Goal: Contribute content: Contribute content

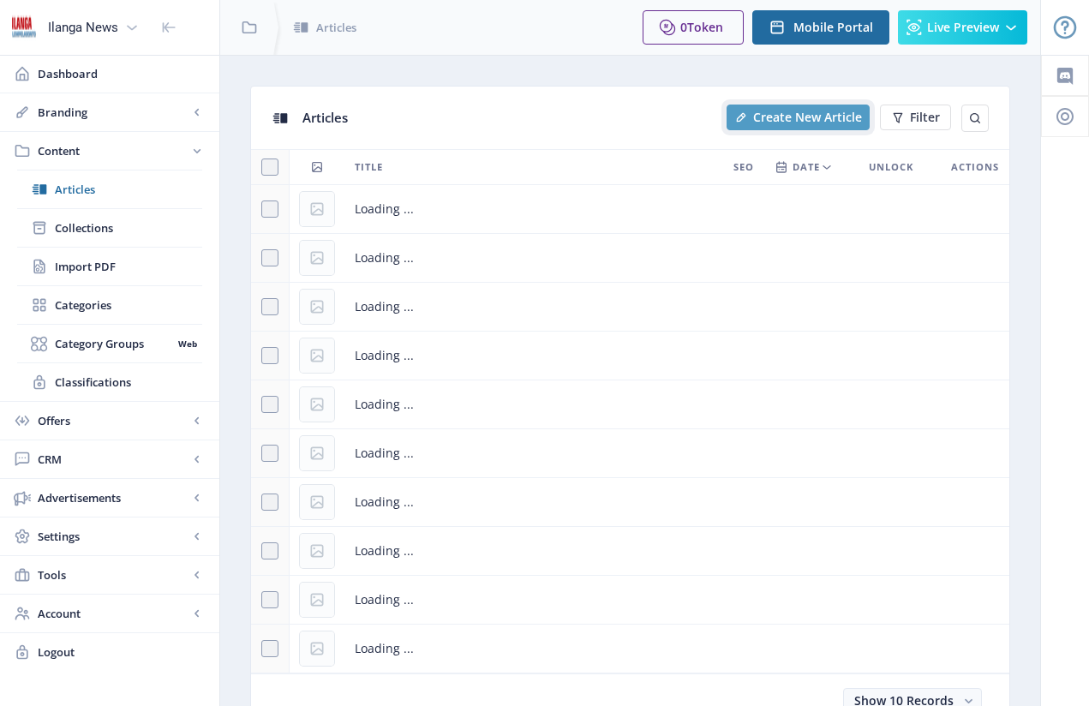
click at [812, 113] on span "Create New Article" at bounding box center [807, 118] width 109 height 14
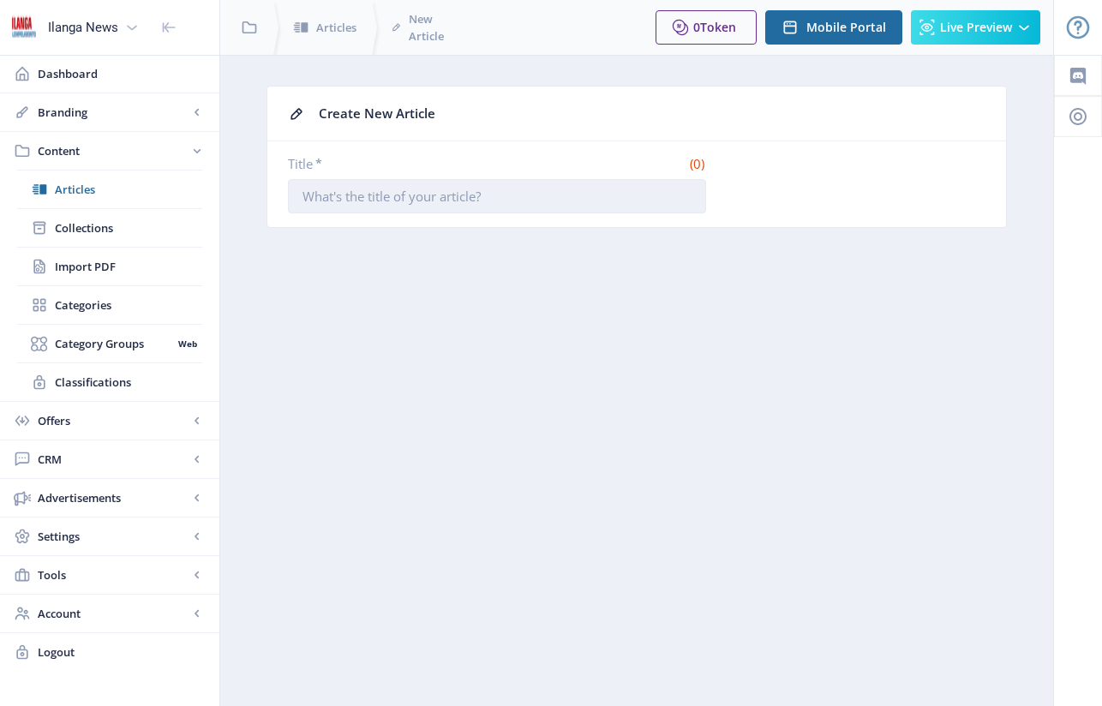
click at [505, 187] on input "Title *" at bounding box center [497, 196] width 418 height 34
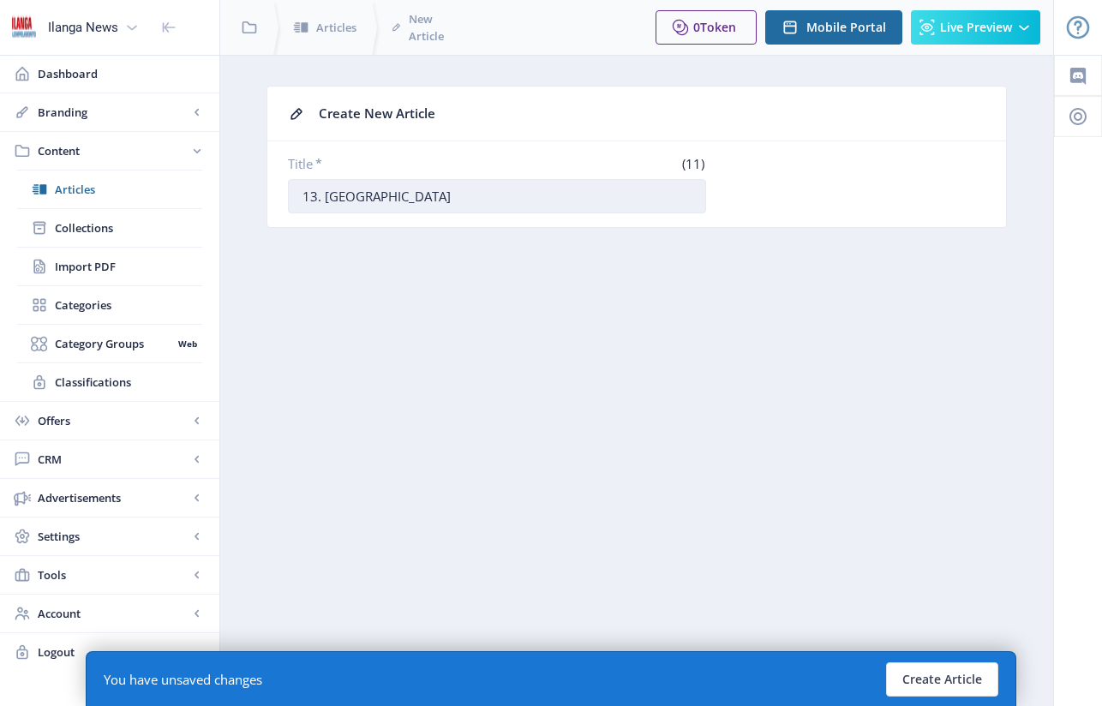
drag, startPoint x: 324, startPoint y: 196, endPoint x: 401, endPoint y: 199, distance: 77.2
click at [401, 199] on input "13. [GEOGRAPHIC_DATA]" at bounding box center [497, 196] width 418 height 34
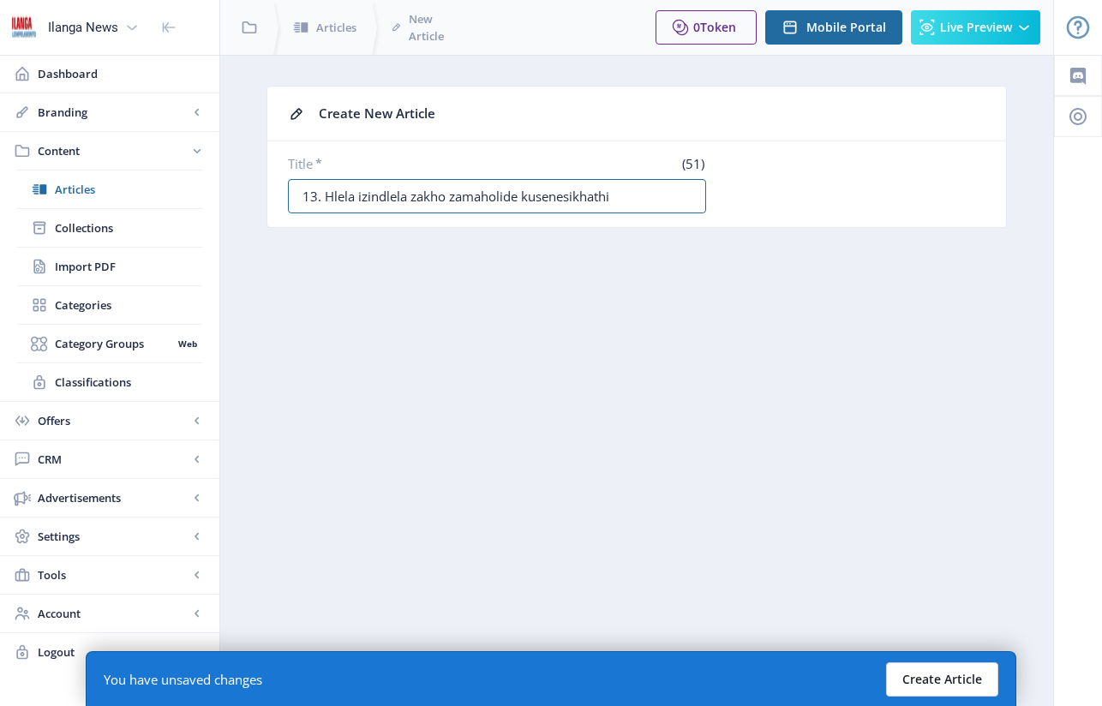
type input "13. Hlela izindlela zakho zamaholide kusenesikhathi"
click at [932, 693] on button "Create Article" at bounding box center [942, 679] width 112 height 34
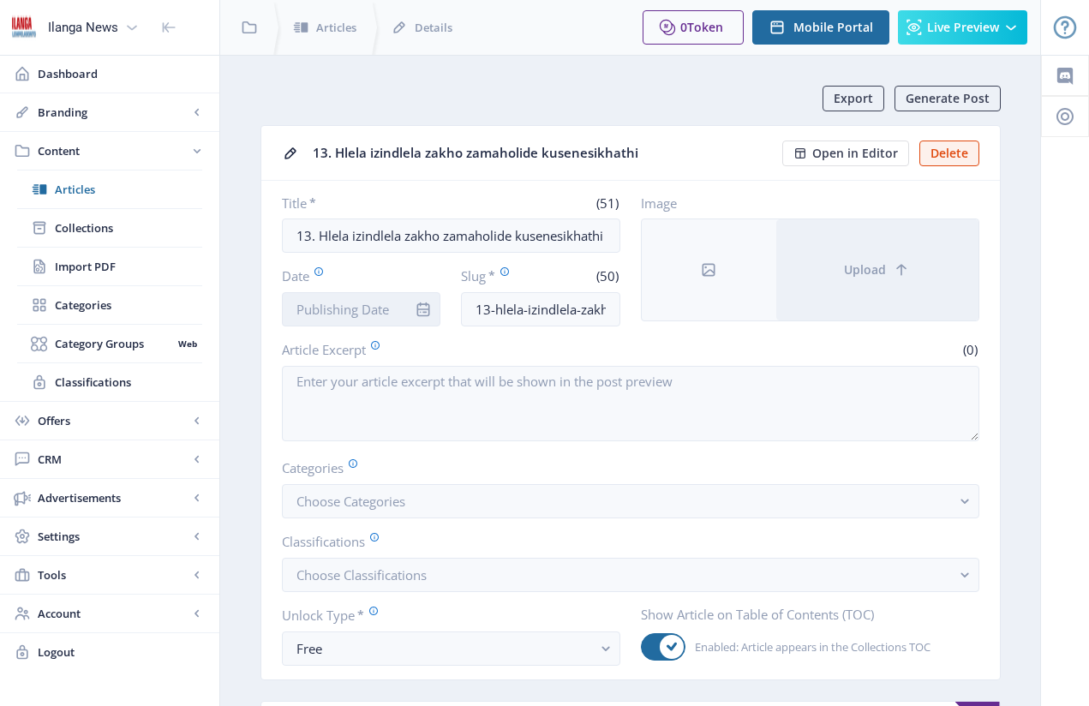
click at [373, 302] on input "Date" at bounding box center [361, 309] width 159 height 34
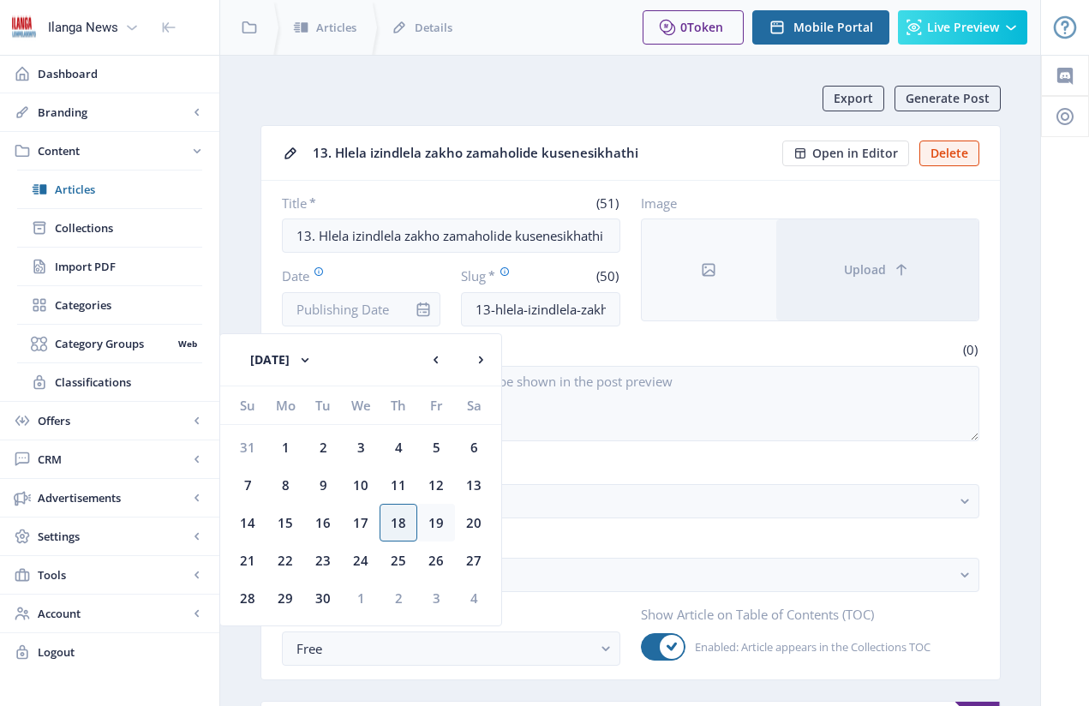
click at [435, 516] on div "19" at bounding box center [436, 523] width 38 height 38
type input "[DATE]"
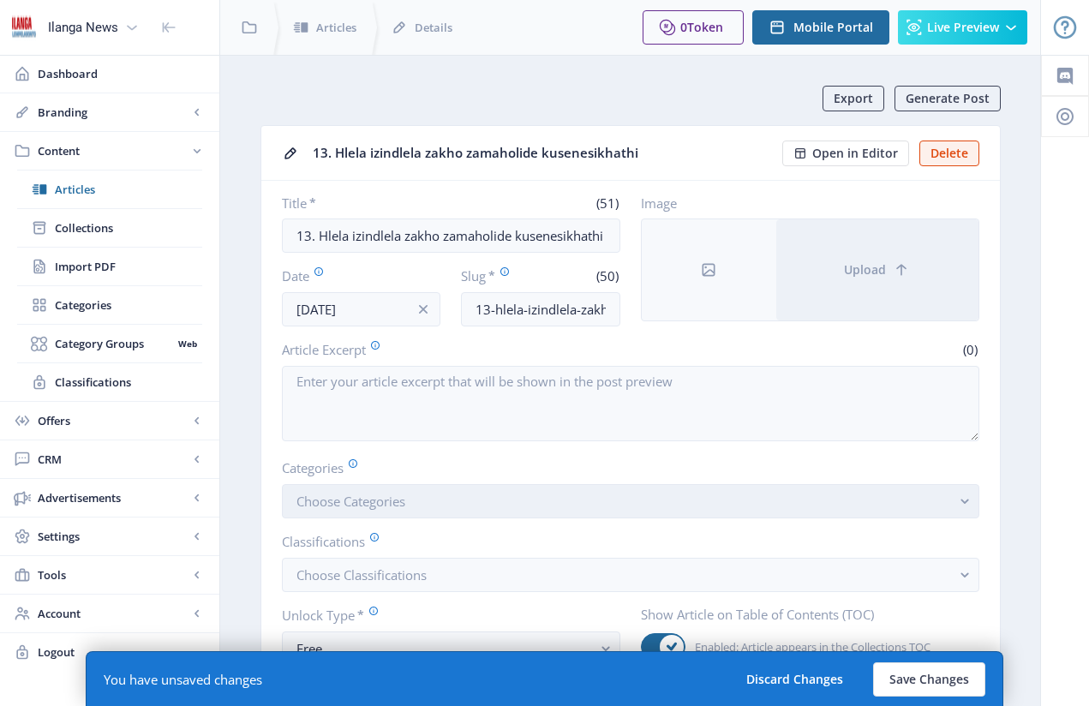
click at [396, 508] on span "Choose Categories" at bounding box center [350, 501] width 109 height 17
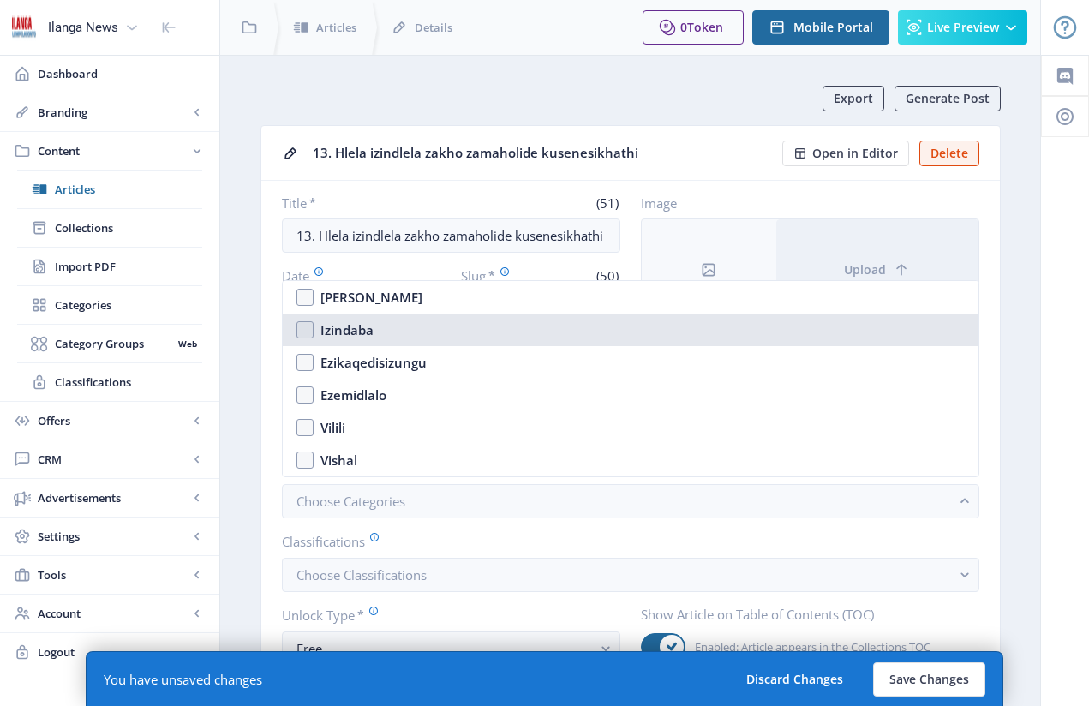
click at [303, 335] on nb-option "Izindaba" at bounding box center [631, 330] width 696 height 33
checkbox input "true"
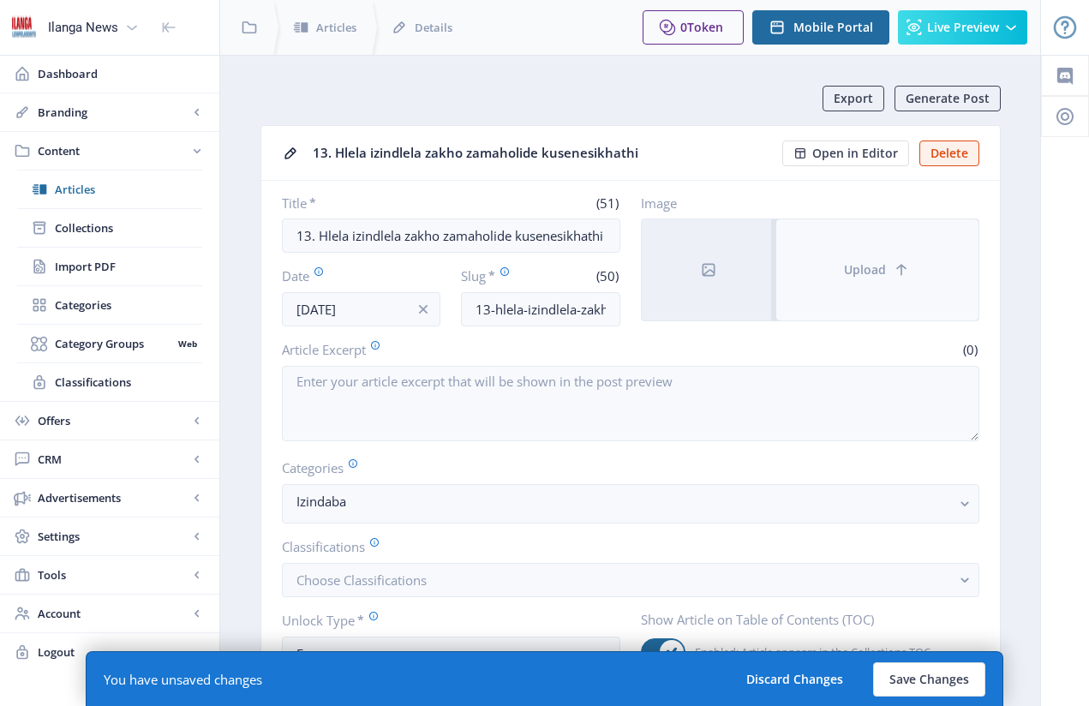
click at [925, 259] on button "Upload" at bounding box center [877, 269] width 202 height 101
click at [865, 285] on button "Upload" at bounding box center [877, 269] width 202 height 101
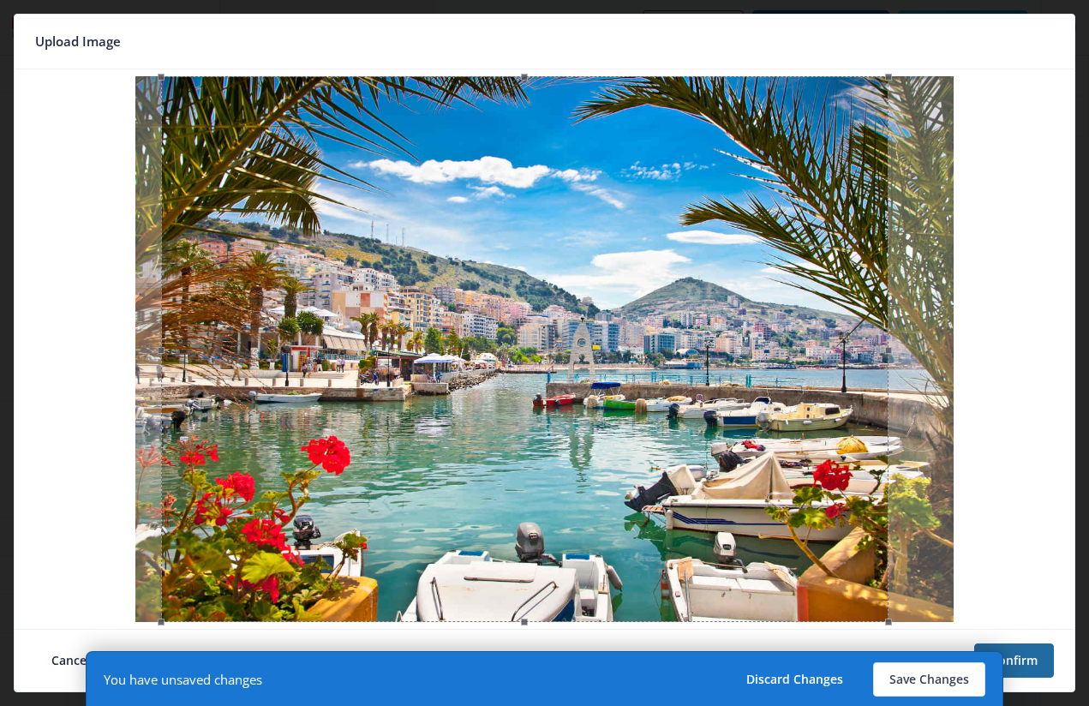
drag, startPoint x: 708, startPoint y: 470, endPoint x: 688, endPoint y: 471, distance: 19.8
click at [688, 471] on div at bounding box center [524, 349] width 727 height 546
click at [1046, 663] on button "Confirm" at bounding box center [1014, 661] width 80 height 34
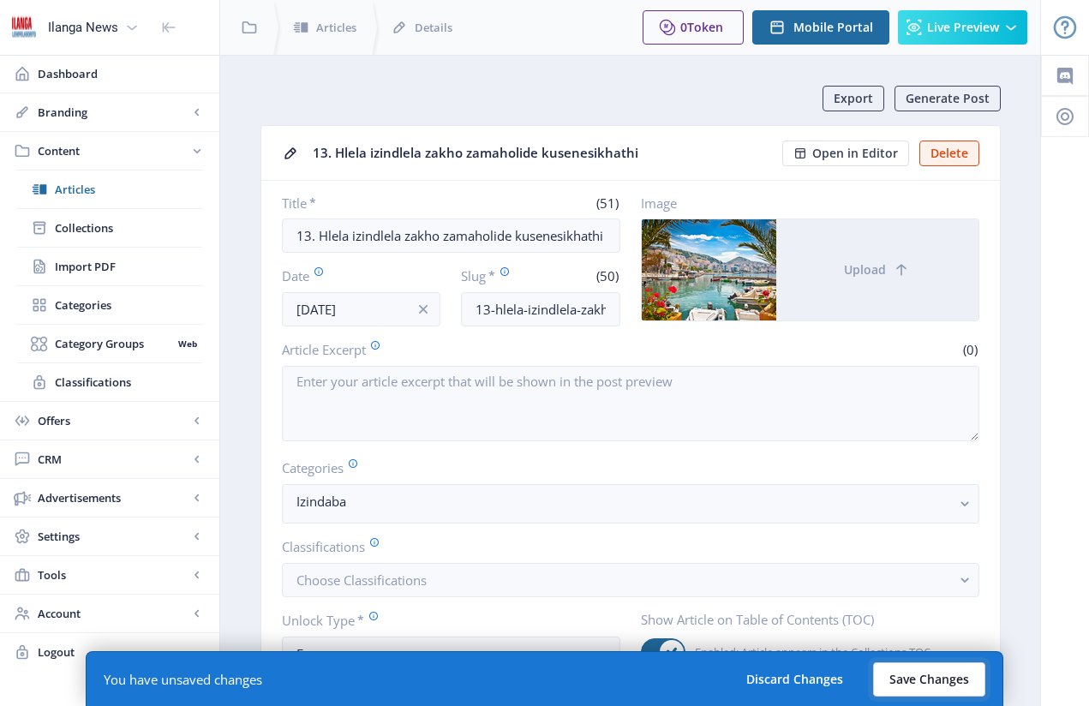
click at [973, 677] on button "Save Changes" at bounding box center [929, 679] width 112 height 34
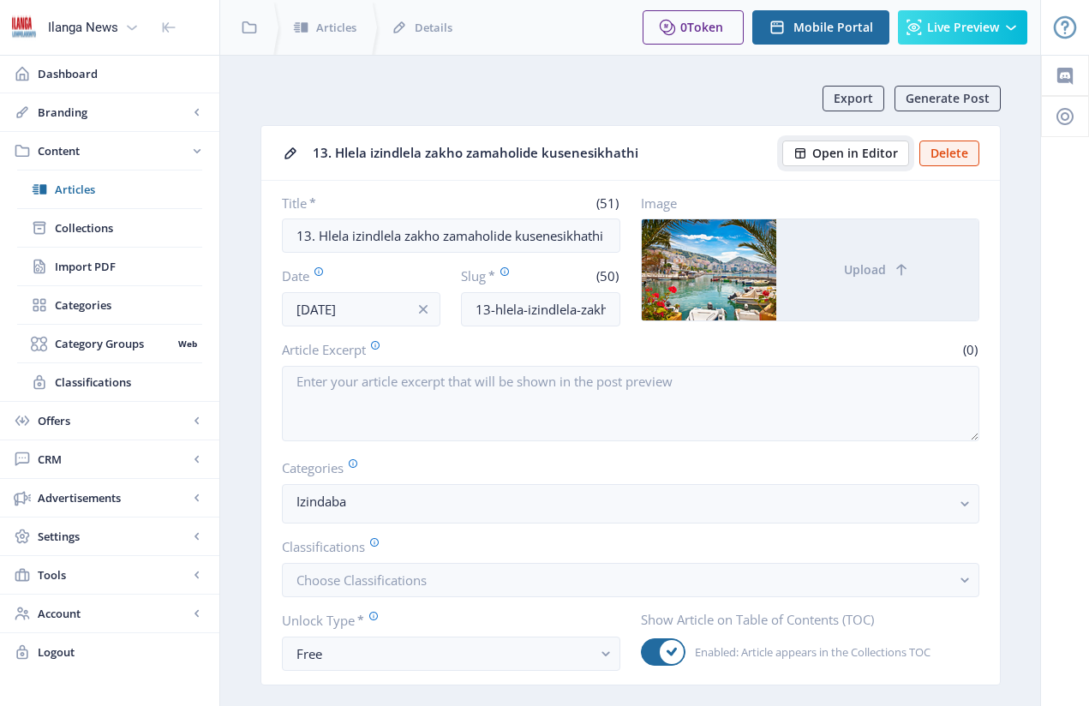
click at [861, 156] on span "Open in Editor" at bounding box center [855, 154] width 86 height 14
